Goal: Check status

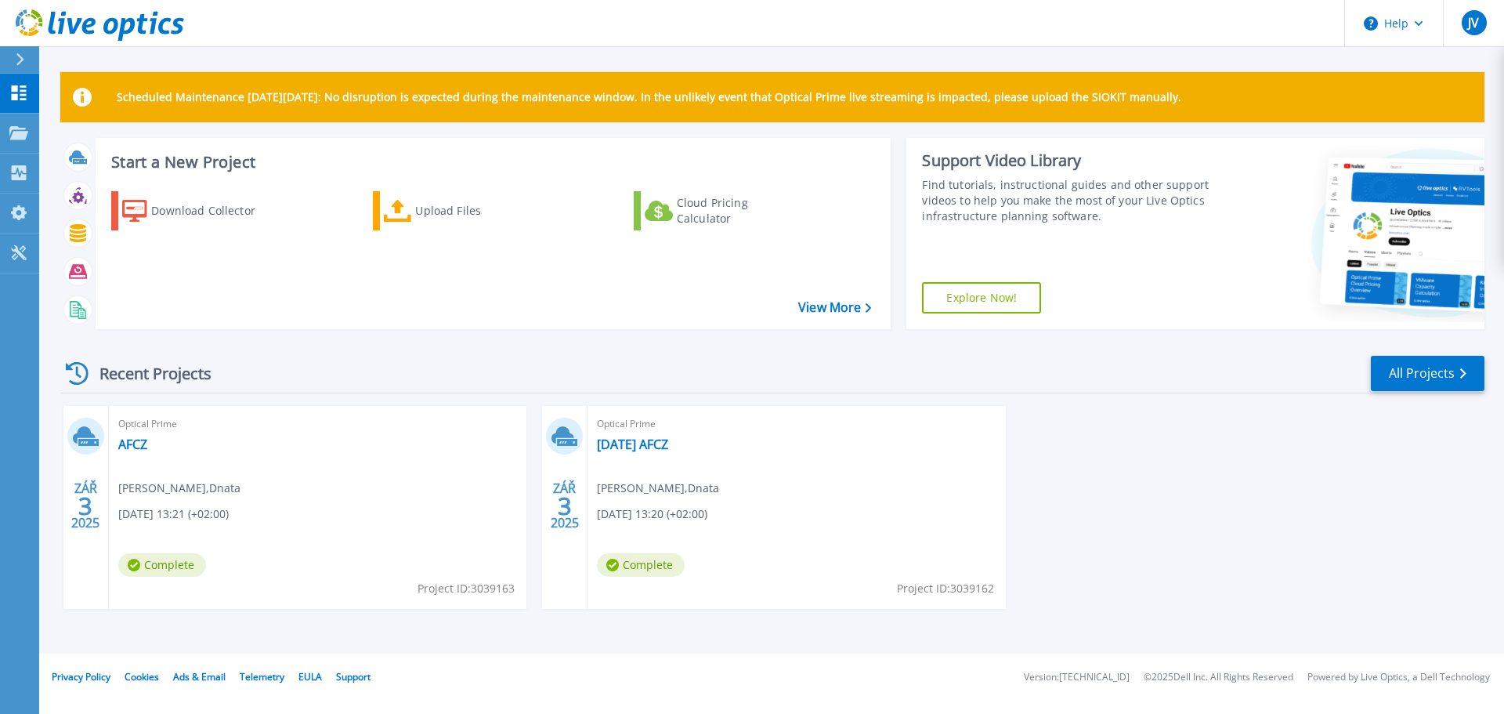
click at [152, 436] on div "Optical Prime AFCZ [PERSON_NAME] , Dnata [DATE] 13:21 (+02:00) Complete Project…" at bounding box center [317, 507] width 417 height 203
click at [143, 442] on link "AFCZ" at bounding box center [132, 444] width 29 height 16
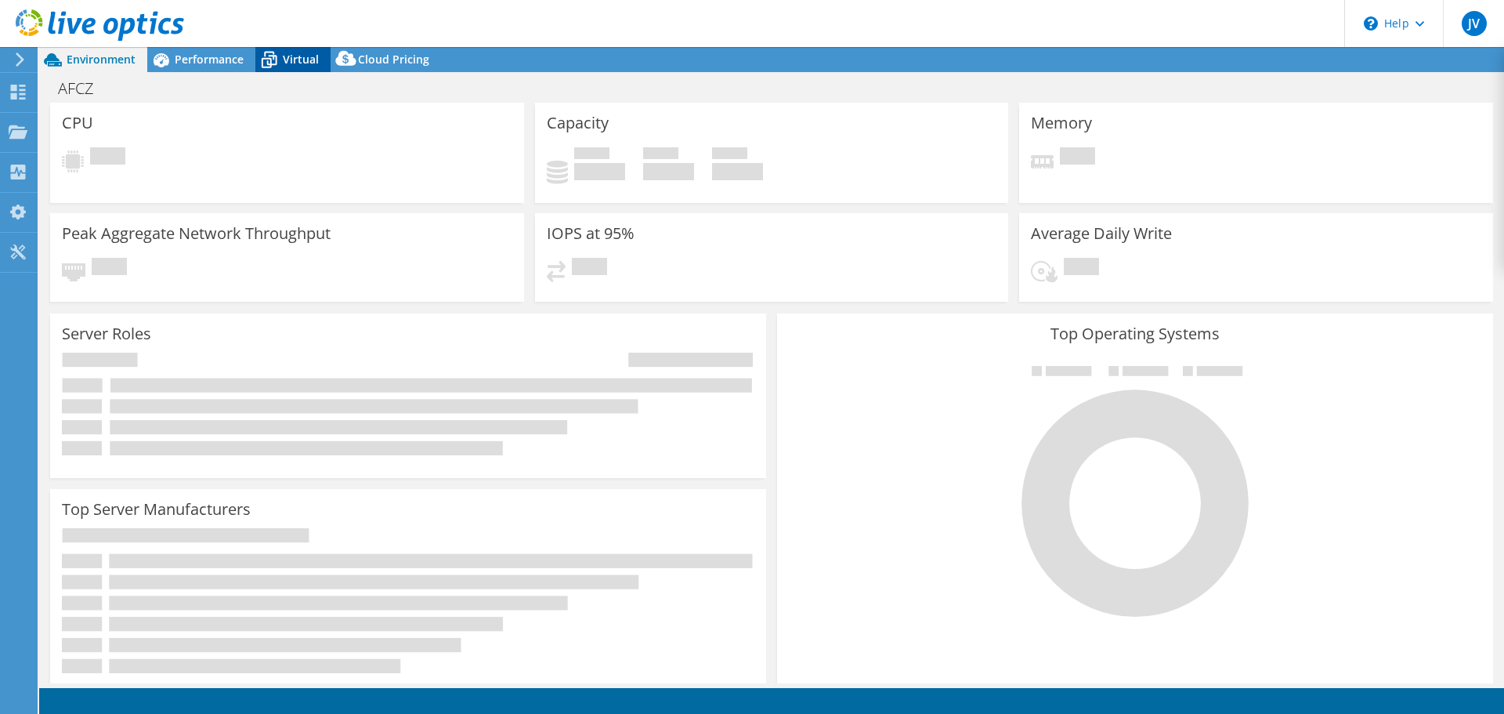
click at [304, 62] on span "Virtual" at bounding box center [301, 59] width 36 height 15
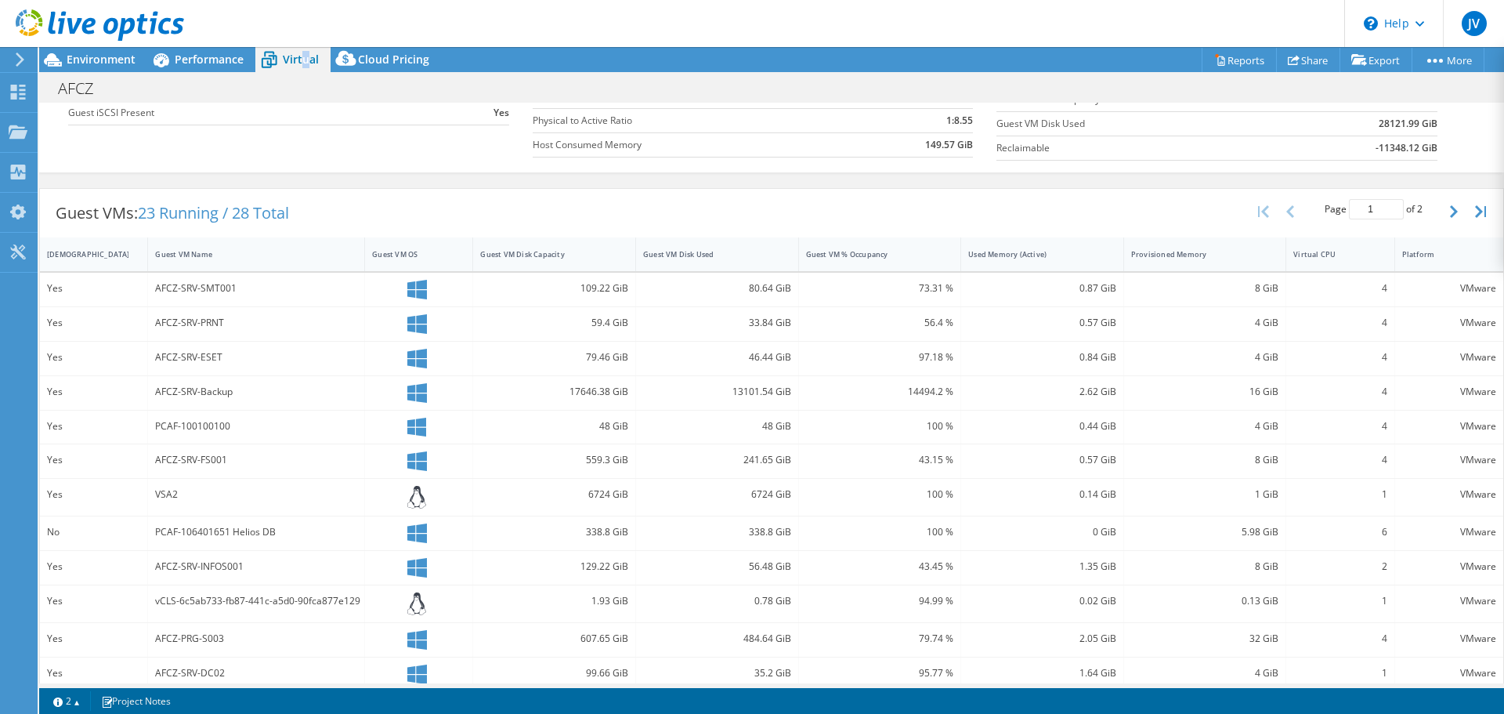
scroll to position [351, 0]
